Goal: Transaction & Acquisition: Purchase product/service

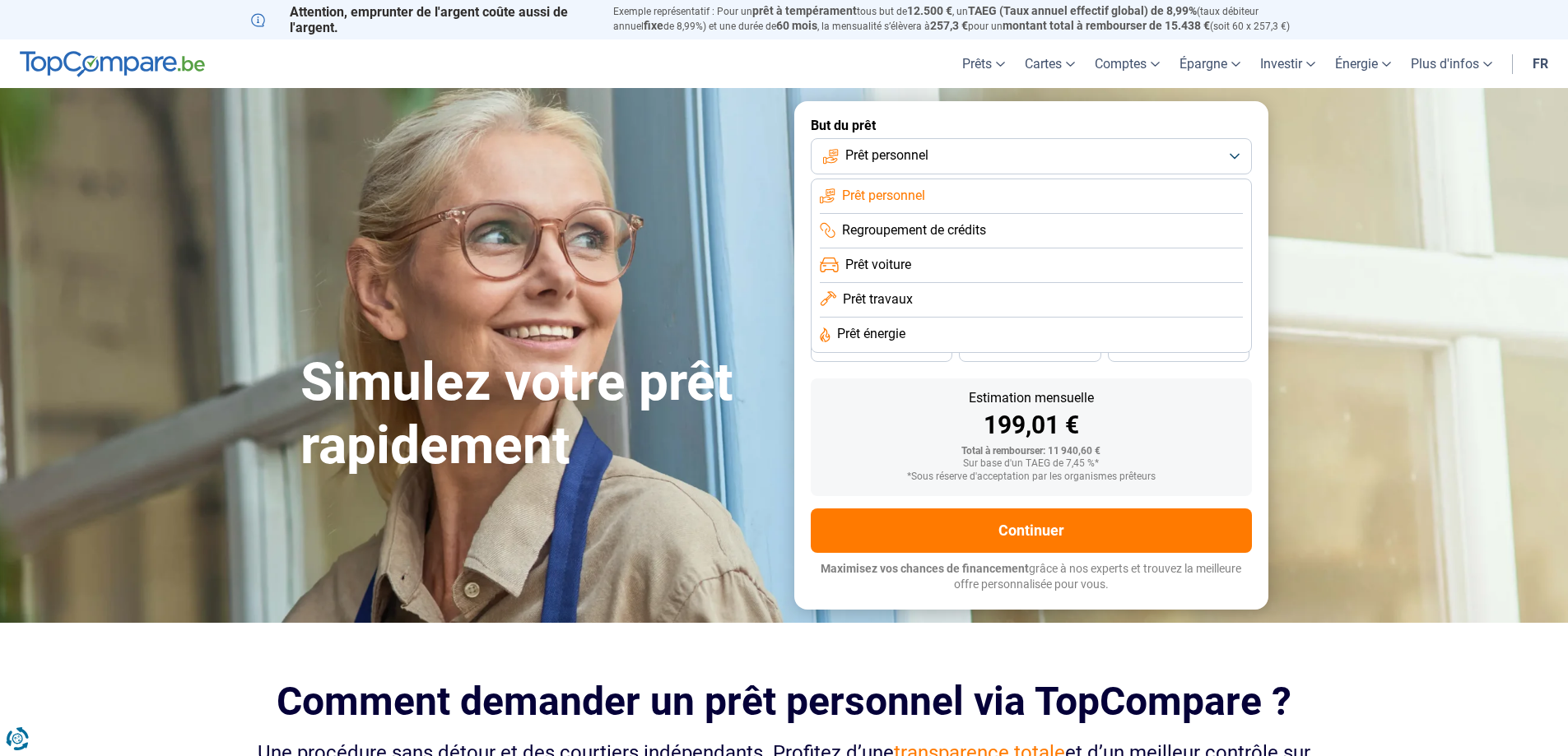
click at [1093, 198] on li "Prêt personnel" at bounding box center [1031, 196] width 423 height 34
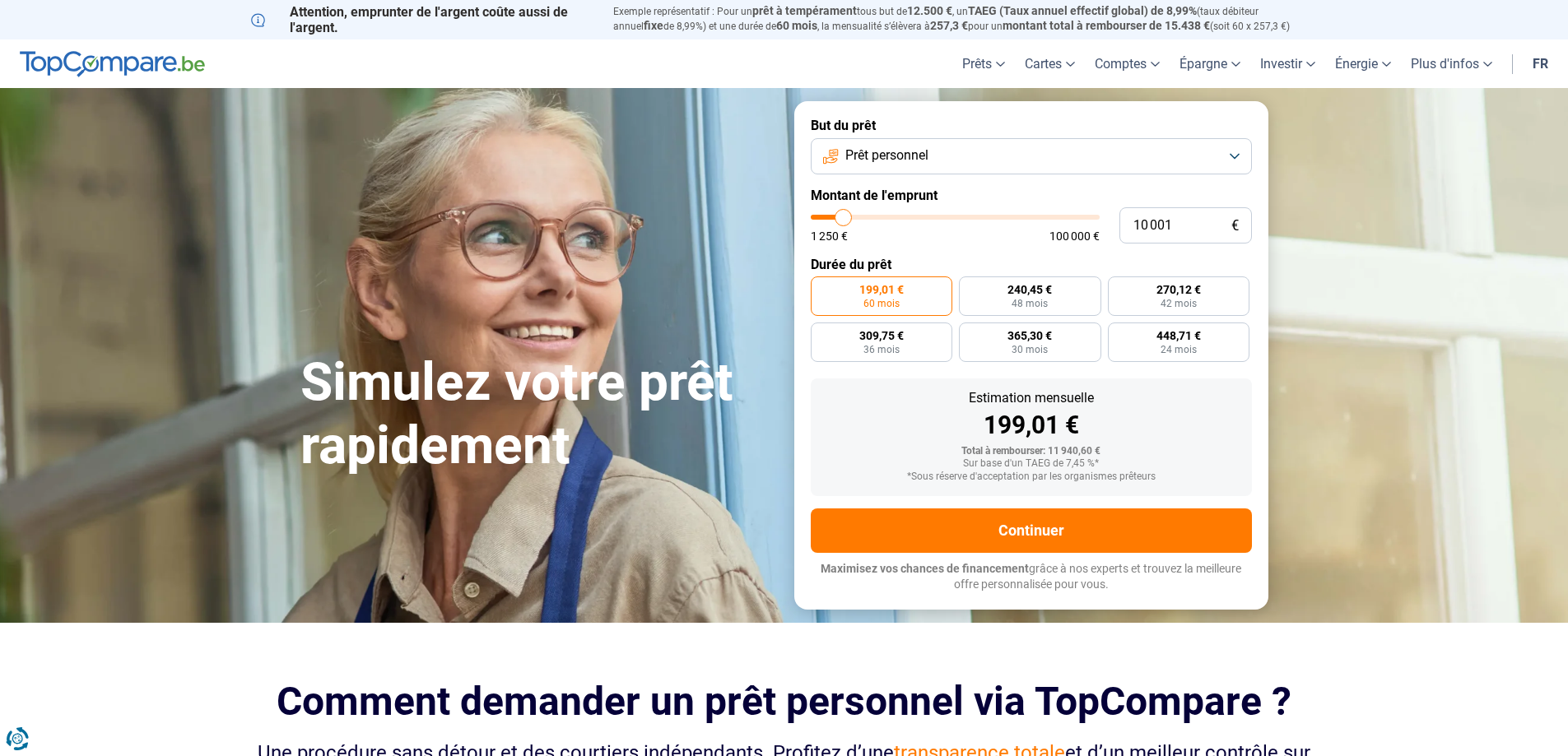
type input "12 500"
type input "12500"
type input "20 000"
type input "20000"
type input "31 000"
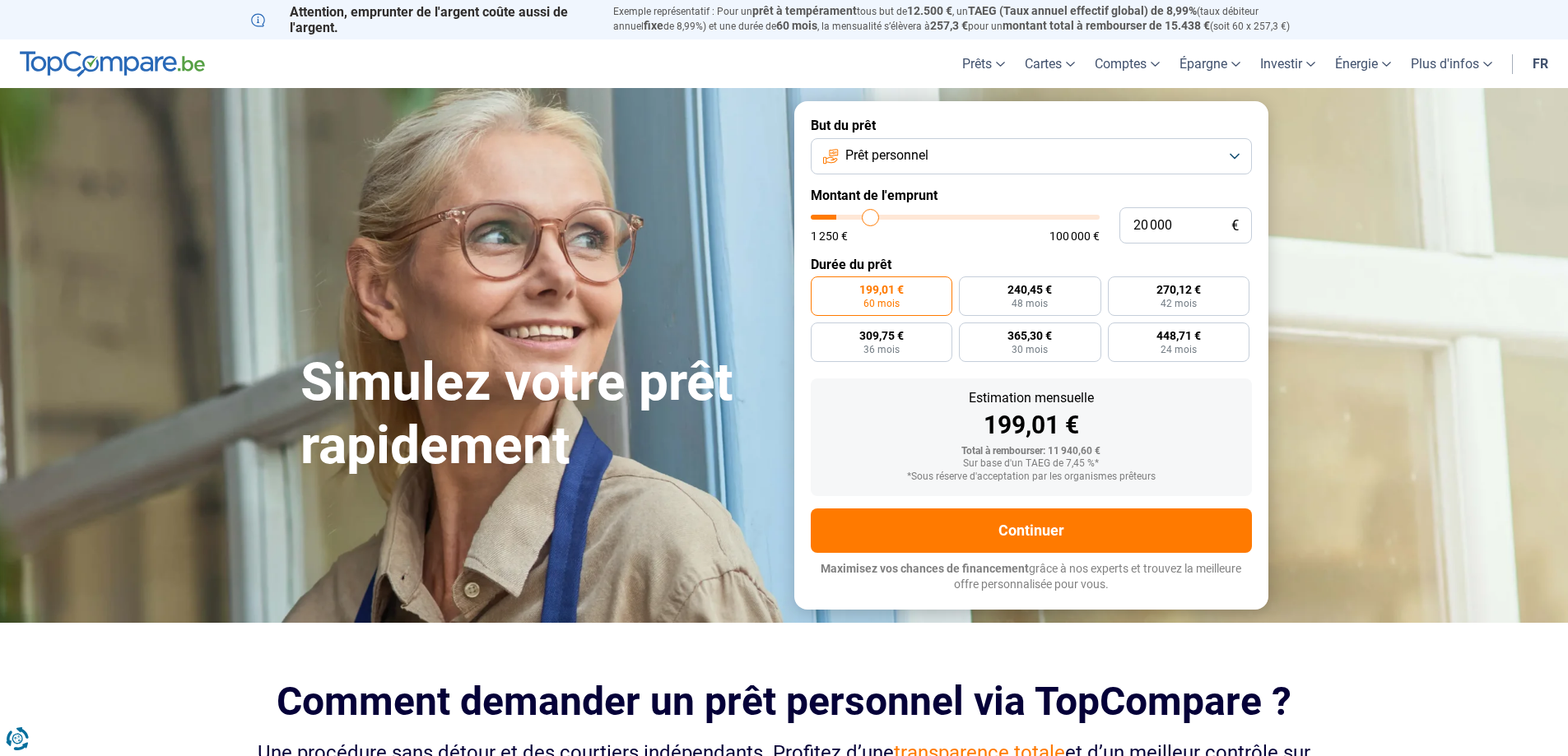
type input "31000"
type input "43 500"
type input "43500"
type input "52 750"
type input "52750"
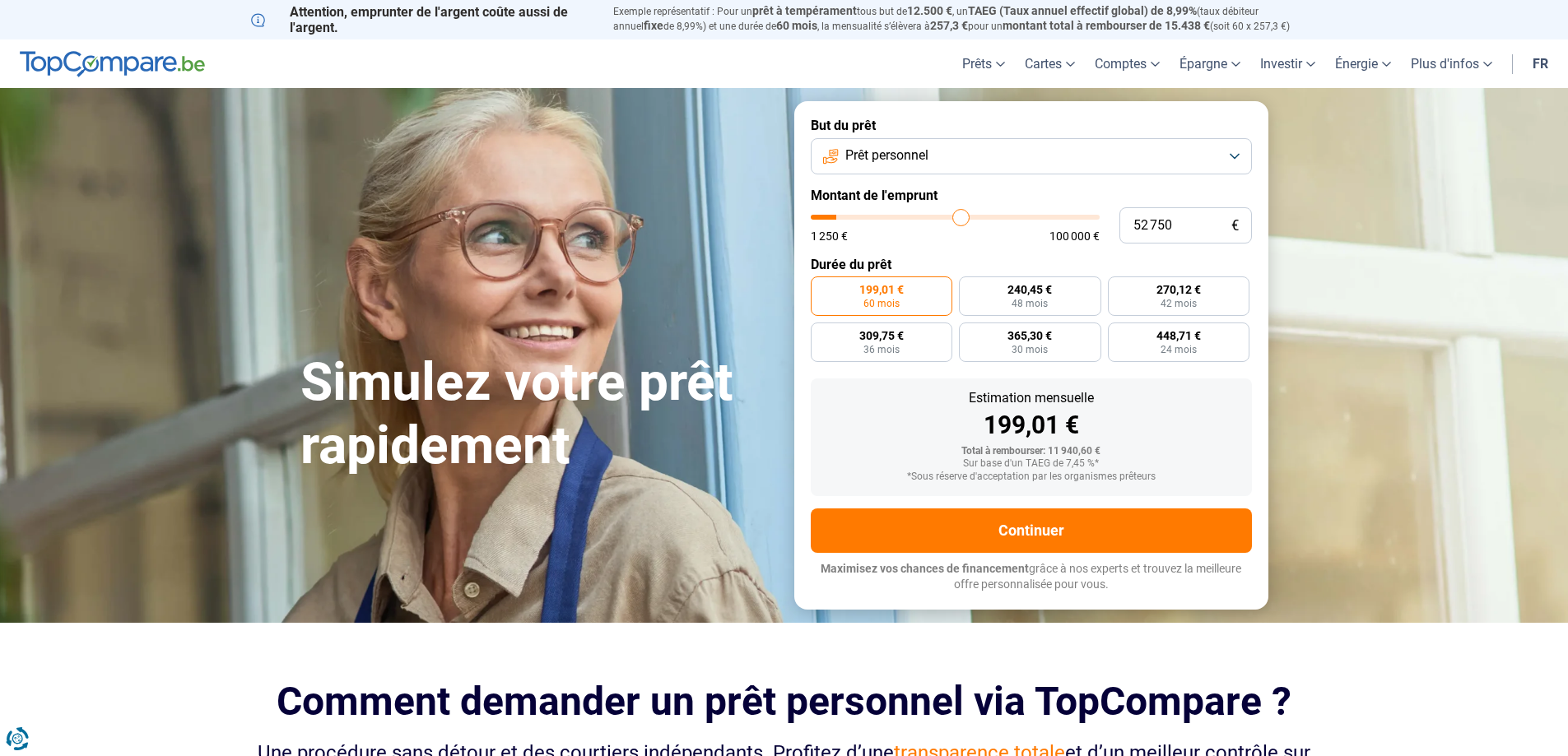
type input "60 750"
type input "60750"
type input "72 500"
type input "72500"
type input "77 000"
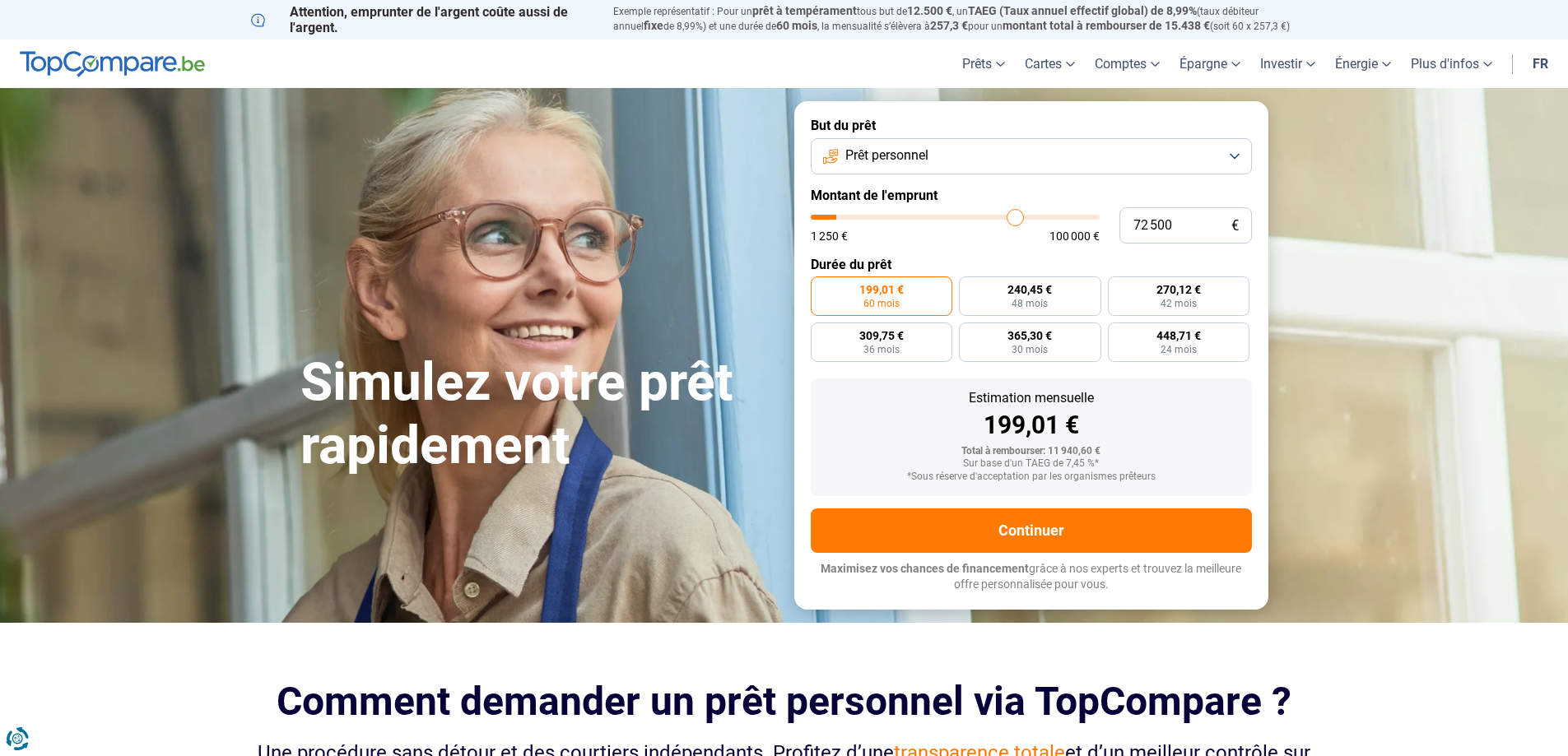
type input "77000"
type input "93 500"
type input "93500"
type input "100 000"
drag, startPoint x: 844, startPoint y: 216, endPoint x: 1136, endPoint y: 217, distance: 292.0
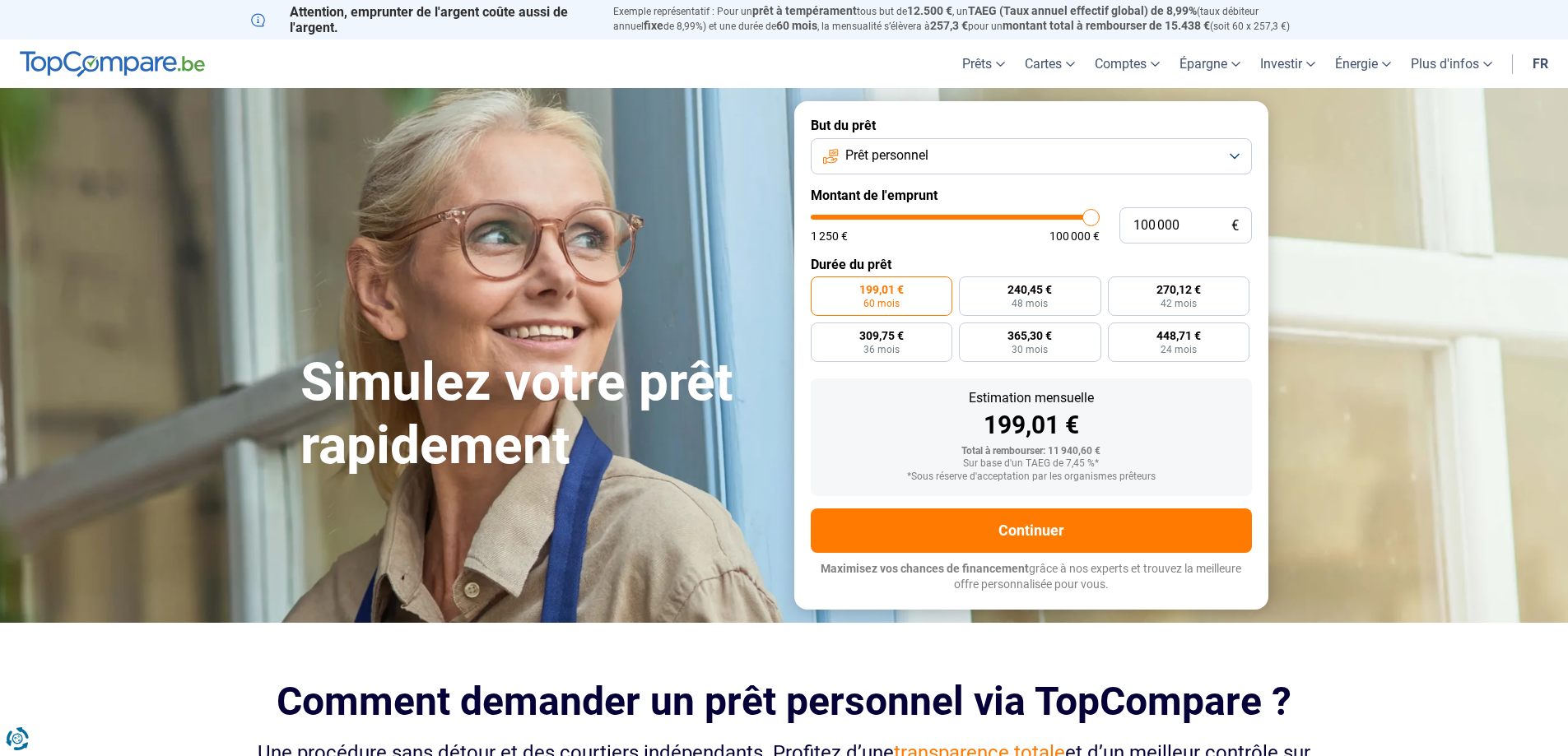
type input "100000"
click at [1099, 217] on input "range" at bounding box center [955, 218] width 289 height 5
radio input "false"
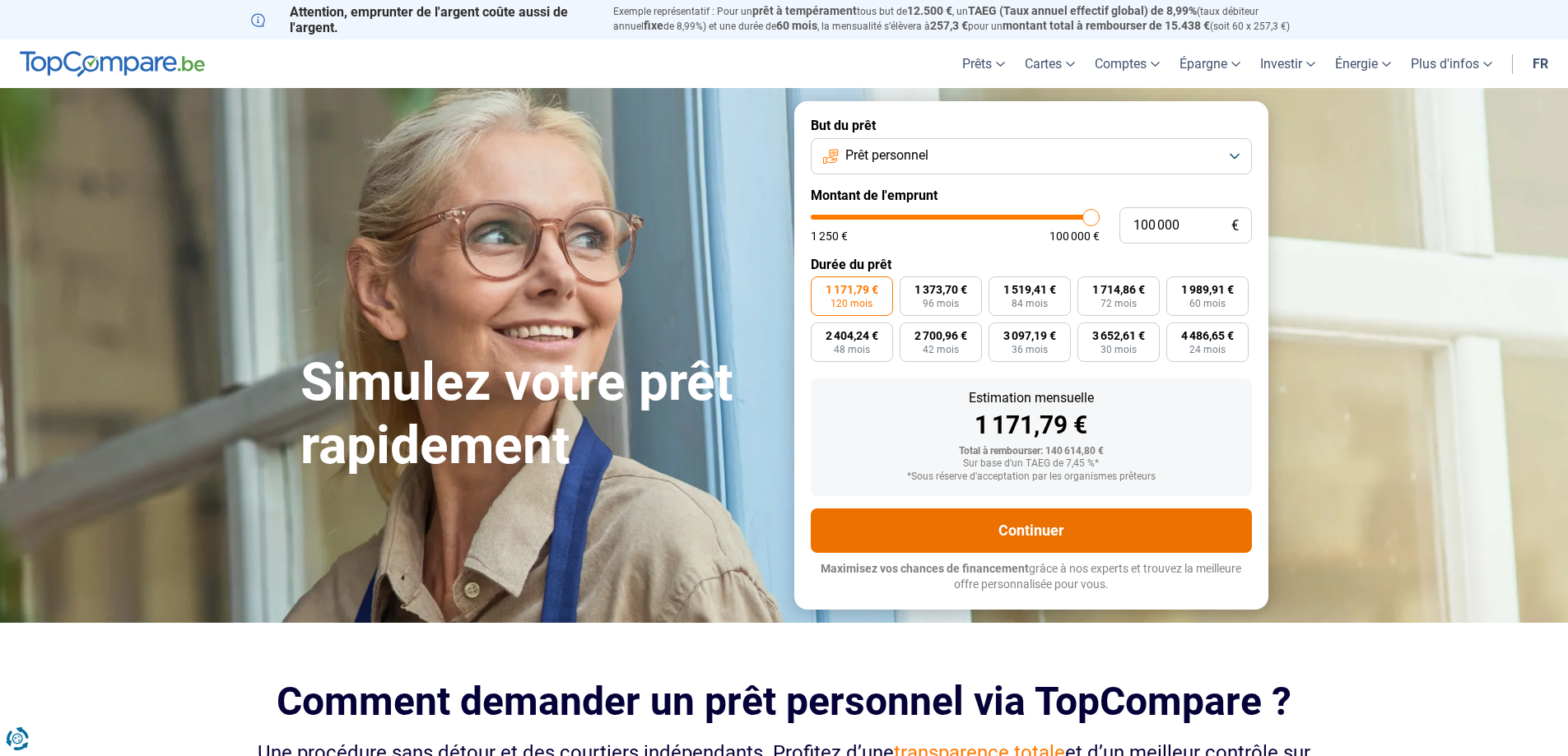
click at [1009, 526] on button "Continuer" at bounding box center [1031, 530] width 441 height 44
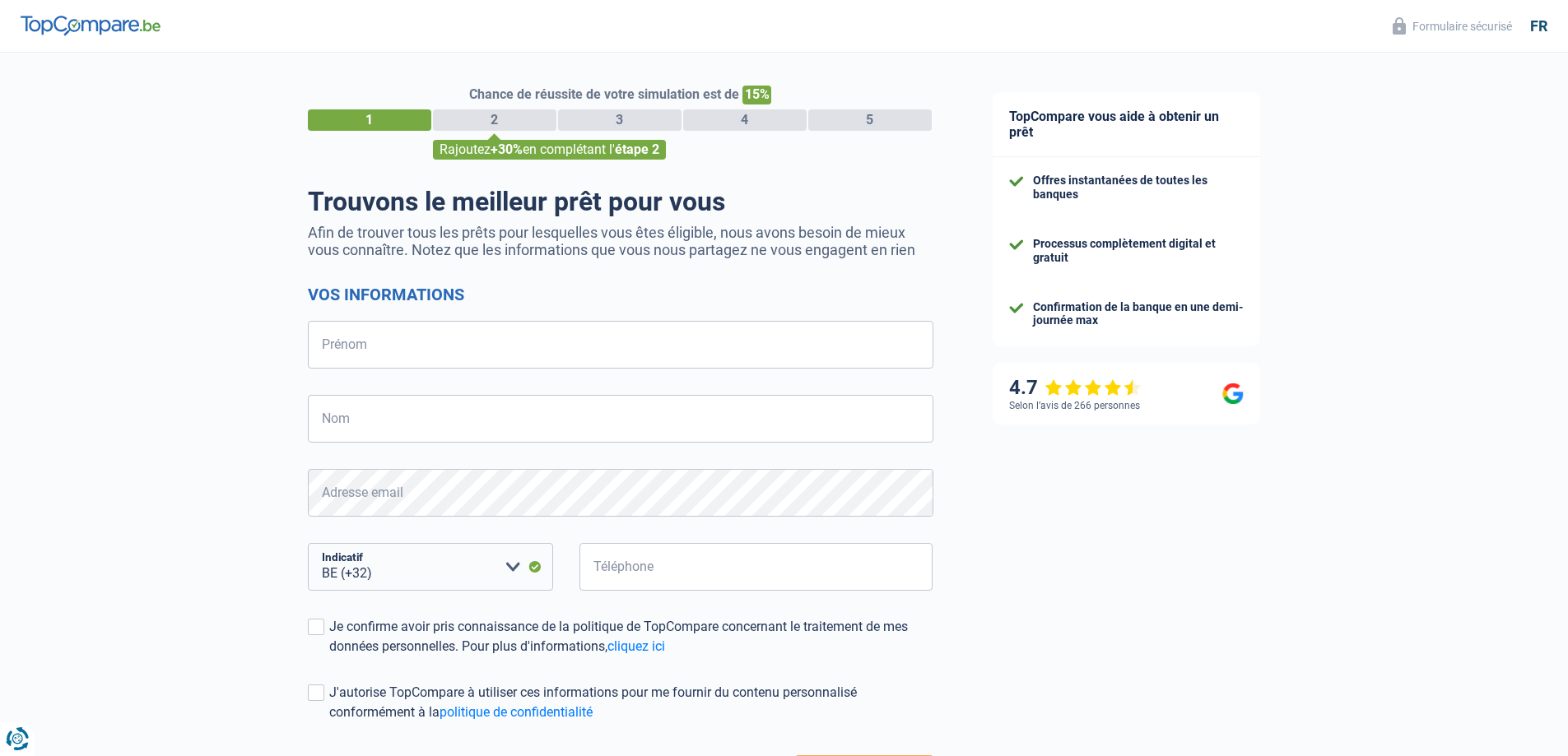
select select "32"
